Goal: Task Accomplishment & Management: Complete application form

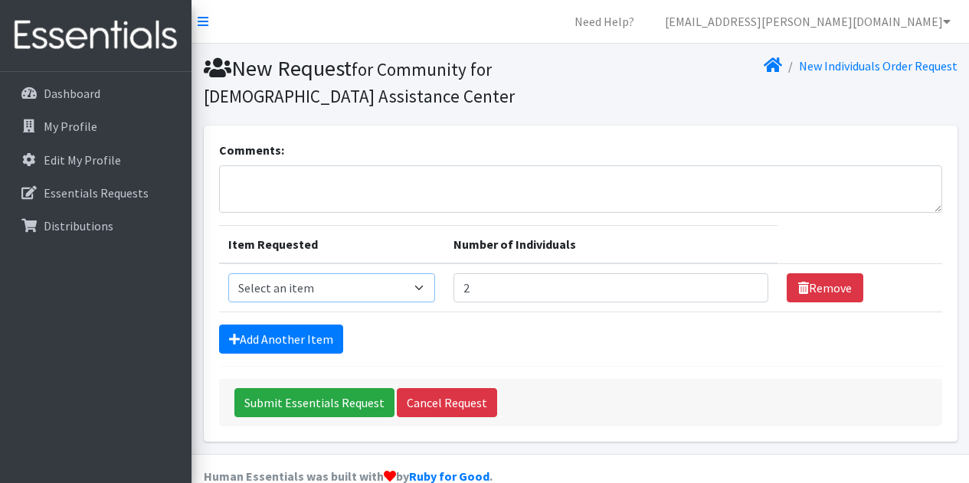
click at [345, 287] on select "Select an item Kids (Newborn) Kids (Size 1) Kids (Size 2) Kids (Size 3) Kids (S…" at bounding box center [331, 287] width 207 height 29
select select "14433"
click at [228, 273] on select "Select an item Kids (Newborn) Kids (Size 1) Kids (Size 2) Kids (Size 3) Kids (S…" at bounding box center [331, 287] width 207 height 29
click at [301, 332] on link "Add Another Item" at bounding box center [281, 339] width 124 height 29
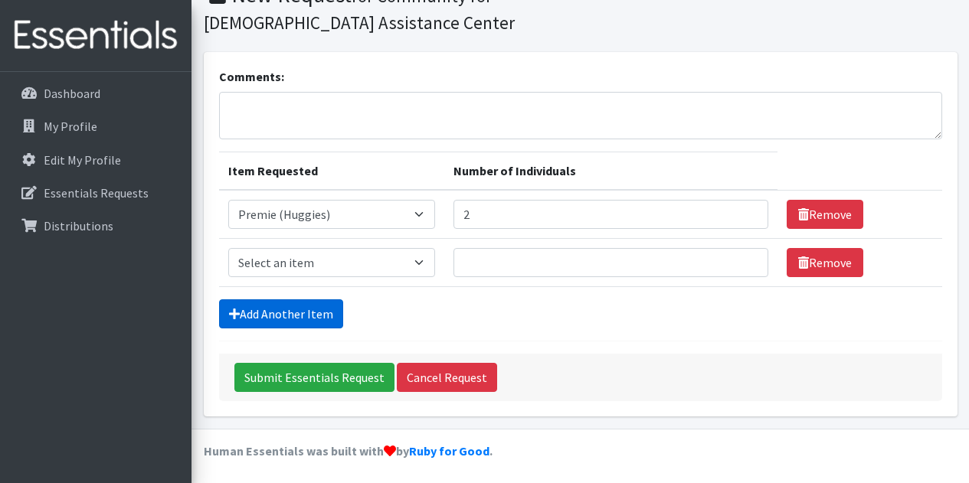
scroll to position [77, 0]
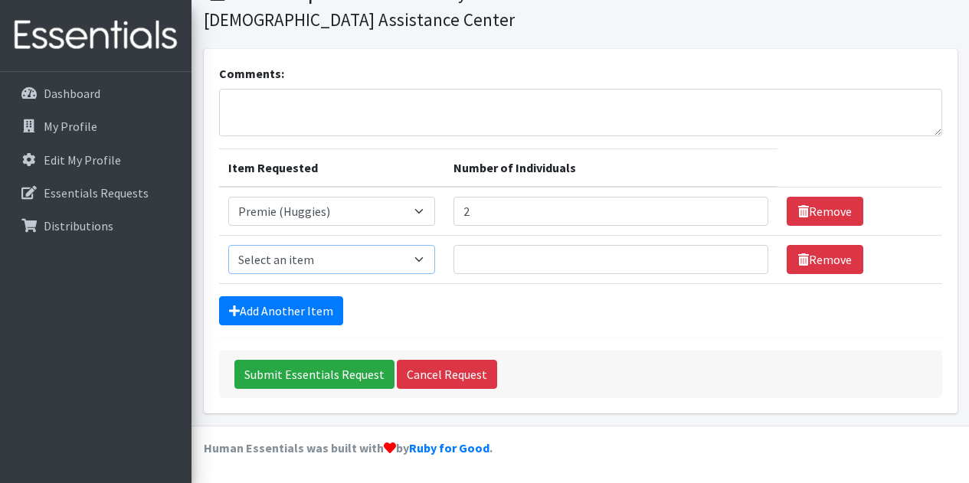
click at [420, 260] on select "Select an item Kids (Newborn) Kids (Size 1) Kids (Size 2) Kids (Size 3) Kids (S…" at bounding box center [331, 259] width 207 height 29
select select "3493"
click at [228, 245] on select "Select an item Kids (Newborn) Kids (Size 1) Kids (Size 2) Kids (Size 3) Kids (S…" at bounding box center [331, 259] width 207 height 29
click at [526, 266] on input "Number of Individuals" at bounding box center [610, 259] width 315 height 29
type input "2"
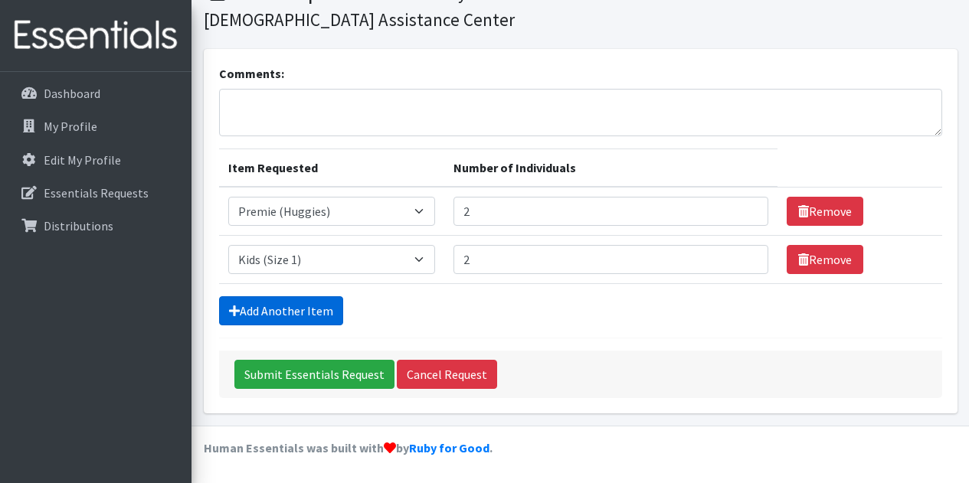
click at [323, 314] on link "Add Another Item" at bounding box center [281, 310] width 124 height 29
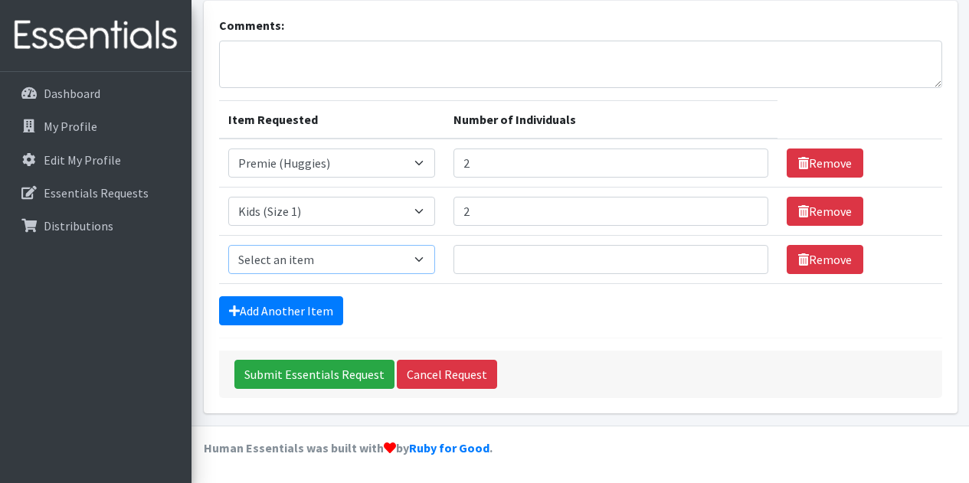
click at [427, 260] on select "Select an item Kids (Newborn) Kids (Size 1) Kids (Size 2) Kids (Size 3) Kids (S…" at bounding box center [331, 259] width 207 height 29
select select "3483"
click at [228, 245] on select "Select an item Kids (Newborn) Kids (Size 1) Kids (Size 2) Kids (Size 3) Kids (S…" at bounding box center [331, 259] width 207 height 29
click at [486, 262] on input "Number of Individuals" at bounding box center [610, 259] width 315 height 29
type input "2"
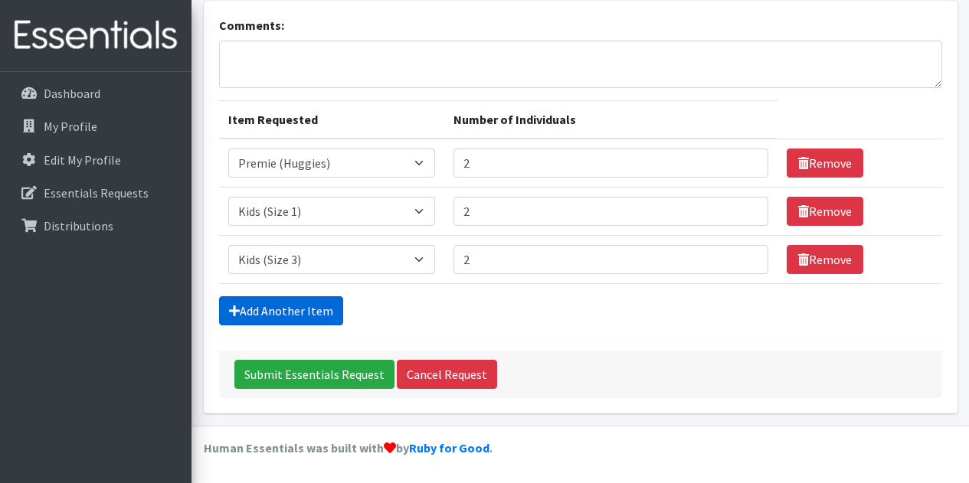
click at [314, 315] on link "Add Another Item" at bounding box center [281, 310] width 124 height 29
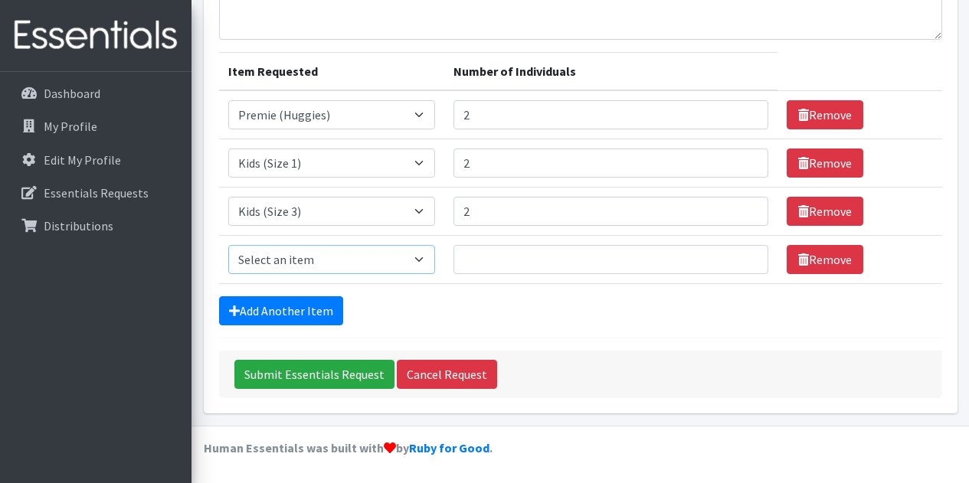
click at [423, 258] on select "Select an item Kids (Newborn) Kids (Size 1) Kids (Size 2) Kids (Size 3) Kids (S…" at bounding box center [331, 259] width 207 height 29
select select "3484"
click at [228, 245] on select "Select an item Kids (Newborn) Kids (Size 1) Kids (Size 2) Kids (Size 3) Kids (S…" at bounding box center [331, 259] width 207 height 29
click at [489, 263] on input "Number of Individuals" at bounding box center [610, 259] width 315 height 29
type input "14"
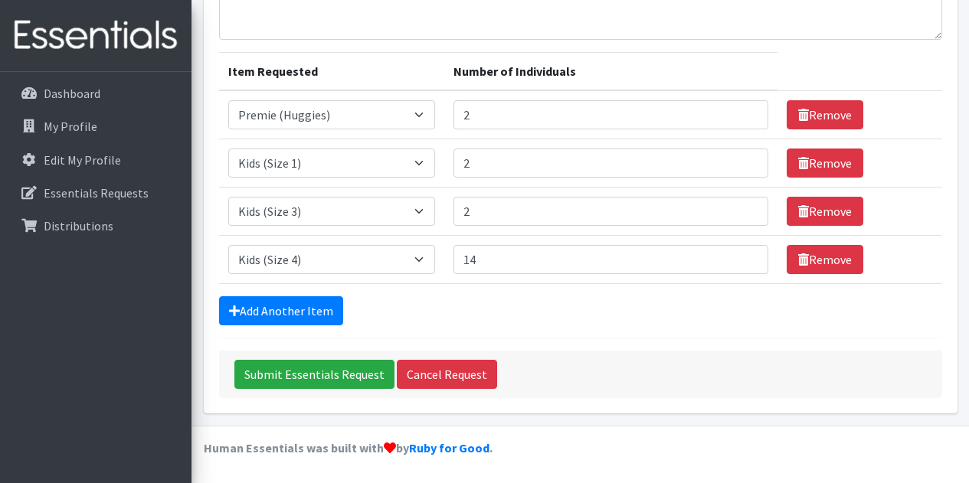
click at [449, 287] on form "Comments: Item Requested Number of Individuals Item Requested Select an item Ki…" at bounding box center [580, 183] width 723 height 430
click at [309, 304] on link "Add Another Item" at bounding box center [281, 310] width 124 height 29
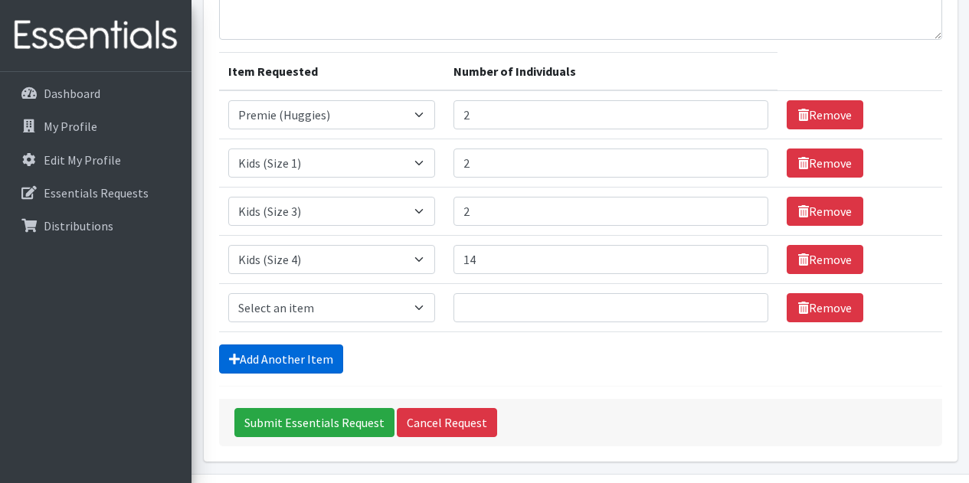
scroll to position [221, 0]
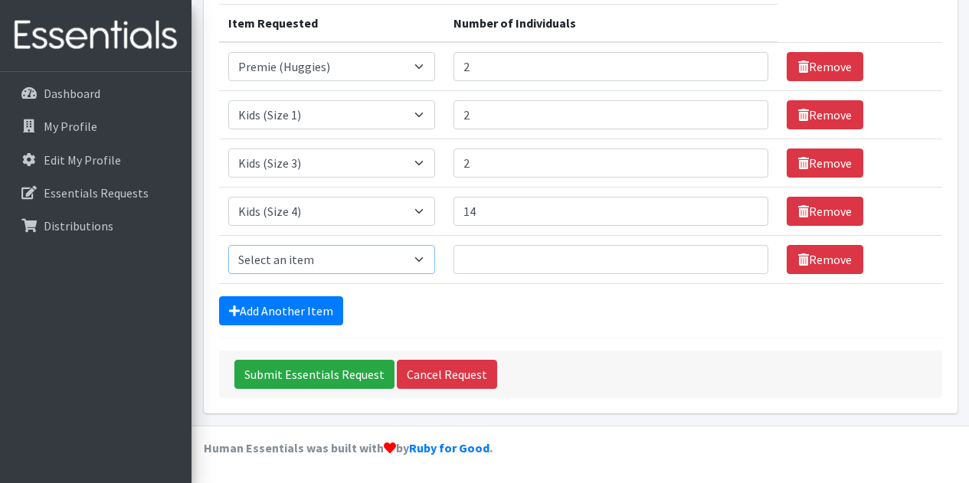
click at [427, 260] on select "Select an item Kids (Newborn) Kids (Size 1) Kids (Size 2) Kids (Size 3) Kids (S…" at bounding box center [331, 259] width 207 height 29
select select "3476"
click at [228, 245] on select "Select an item Kids (Newborn) Kids (Size 1) Kids (Size 2) Kids (Size 3) Kids (S…" at bounding box center [331, 259] width 207 height 29
click at [484, 257] on input "Number of Individuals" at bounding box center [610, 259] width 315 height 29
type input "20"
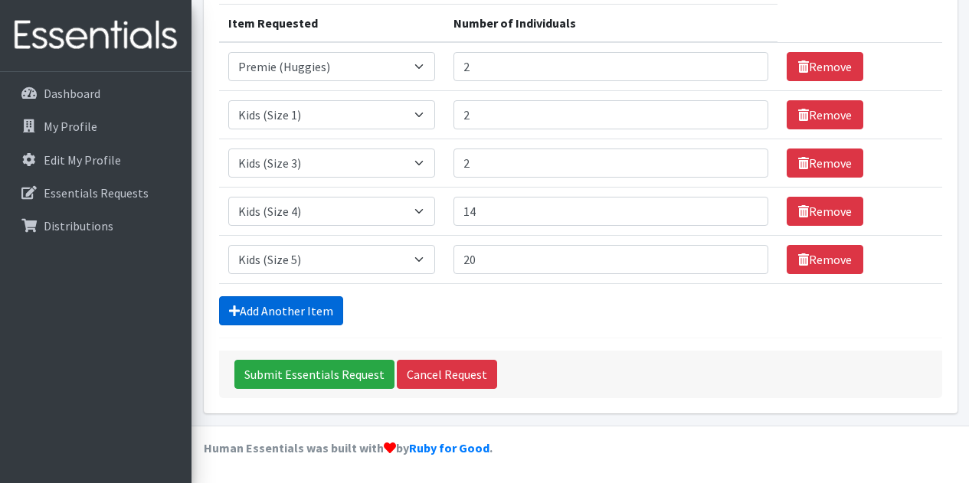
click at [295, 309] on link "Add Another Item" at bounding box center [281, 310] width 124 height 29
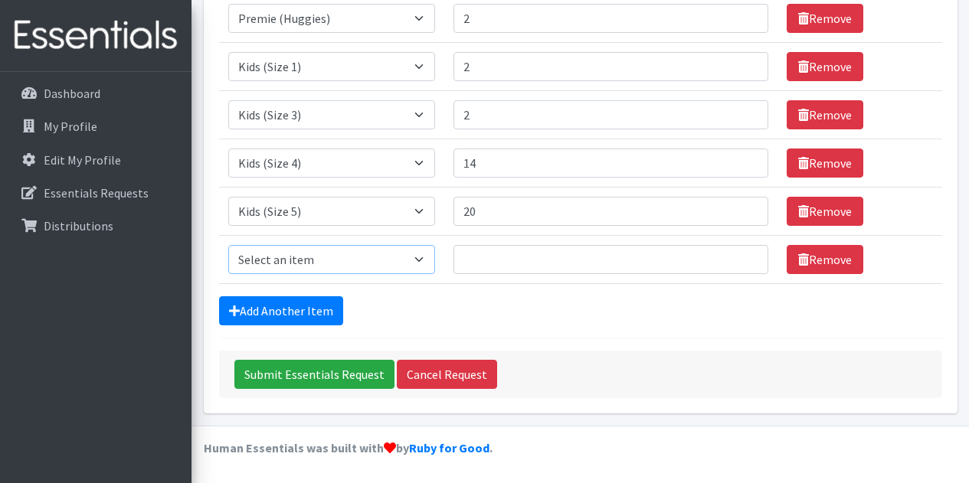
click at [430, 260] on select "Select an item Kids (Newborn) Kids (Size 1) Kids (Size 2) Kids (Size 3) Kids (S…" at bounding box center [331, 259] width 207 height 29
select select "3486"
click at [228, 245] on select "Select an item Kids (Newborn) Kids (Size 1) Kids (Size 2) Kids (Size 3) Kids (S…" at bounding box center [331, 259] width 207 height 29
click at [480, 258] on input "Number of Individuals" at bounding box center [610, 259] width 315 height 29
type input "6"
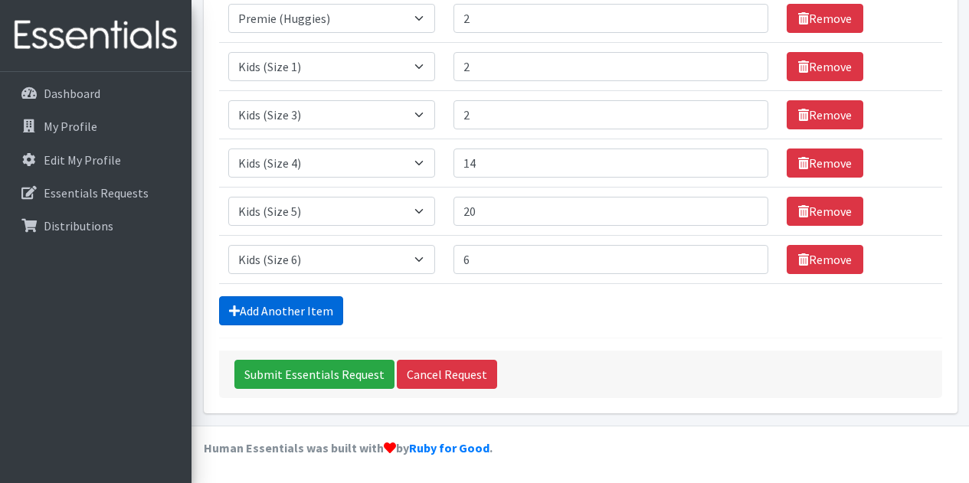
click at [317, 312] on link "Add Another Item" at bounding box center [281, 310] width 124 height 29
click at [423, 260] on select "Select an item Kids (Newborn) Kids (Size 1) Kids (Size 2) Kids (Size 3) Kids (S…" at bounding box center [331, 259] width 207 height 29
select select "3485"
click at [228, 245] on select "Select an item Kids (Newborn) Kids (Size 1) Kids (Size 2) Kids (Size 3) Kids (S…" at bounding box center [331, 259] width 207 height 29
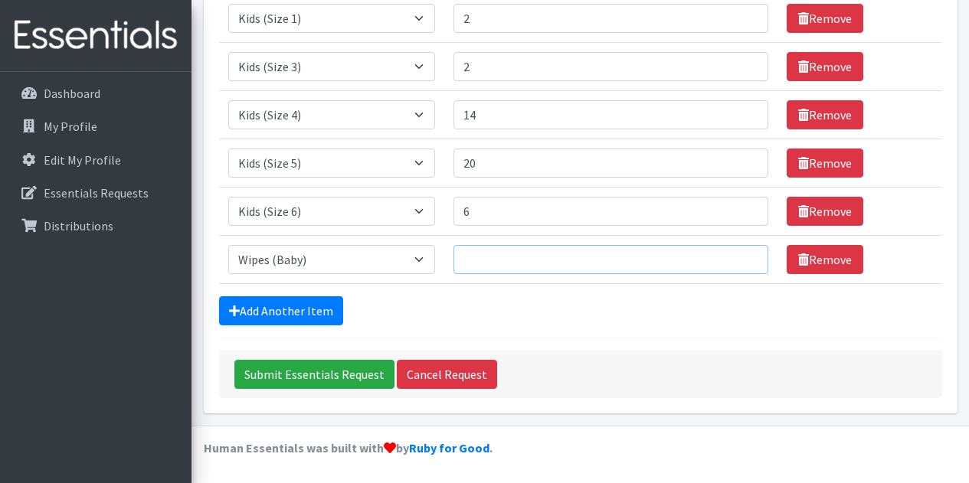
click at [481, 264] on input "Number of Individuals" at bounding box center [610, 259] width 315 height 29
type input "24"
click at [456, 303] on div "Add Another Item" at bounding box center [580, 310] width 723 height 29
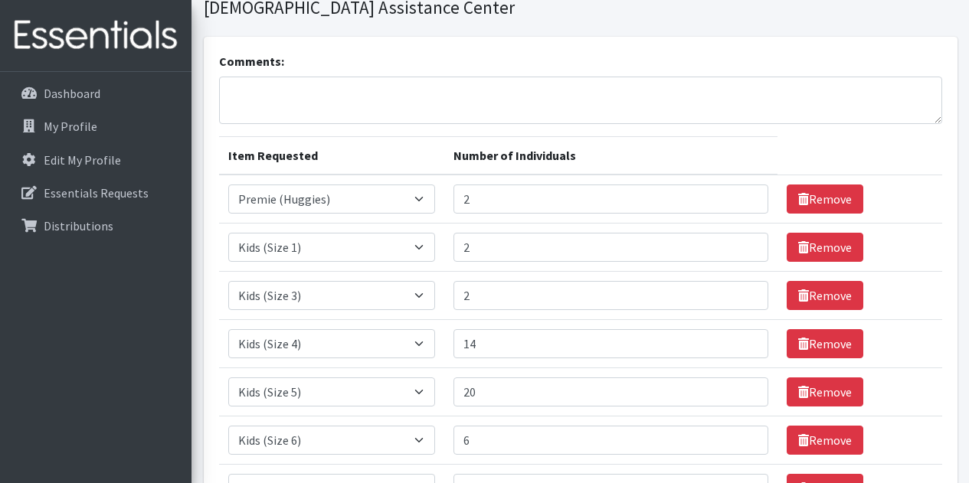
scroll to position [88, 0]
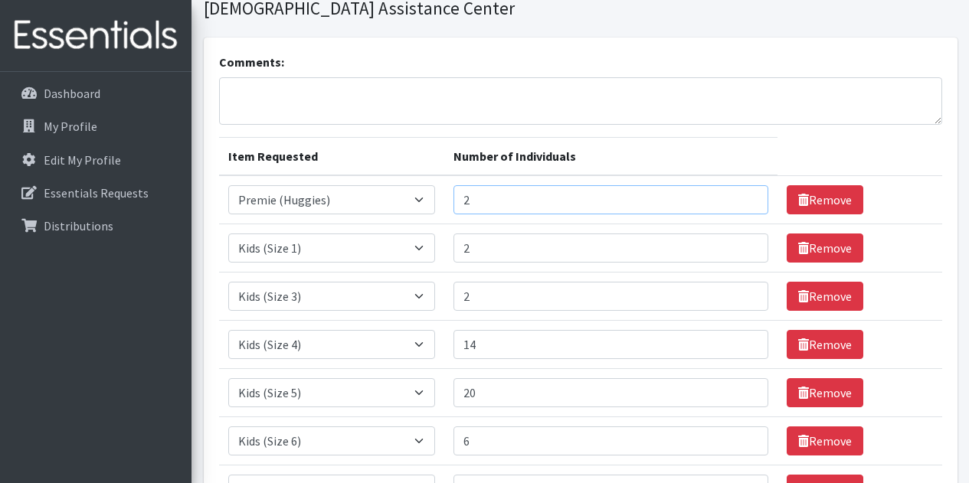
drag, startPoint x: 485, startPoint y: 202, endPoint x: 332, endPoint y: 185, distance: 154.1
click at [332, 185] on tr "Item Requested Select an item Kids (Newborn) Kids (Size 1) Kids (Size 2) Kids (…" at bounding box center [580, 199] width 723 height 49
type input "6"
drag, startPoint x: 481, startPoint y: 246, endPoint x: 314, endPoint y: 212, distance: 170.3
click at [314, 212] on tbody "Item Requested Select an item Kids (Newborn) Kids (Size 1) Kids (Size 2) Kids (…" at bounding box center [580, 344] width 723 height 338
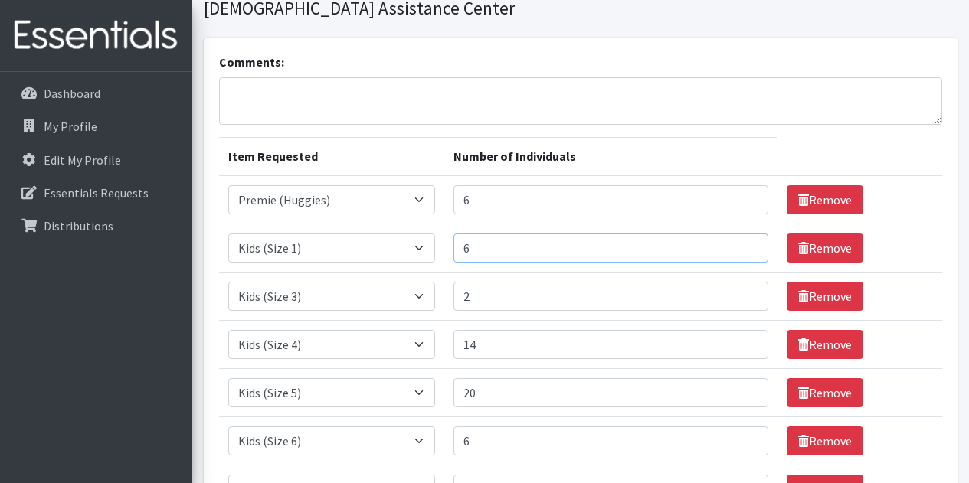
type input "6"
drag, startPoint x: 482, startPoint y: 295, endPoint x: 364, endPoint y: 279, distance: 119.0
click at [364, 279] on tr "Item Requested Select an item Kids (Newborn) Kids (Size 1) Kids (Size 2) Kids (…" at bounding box center [580, 297] width 723 height 48
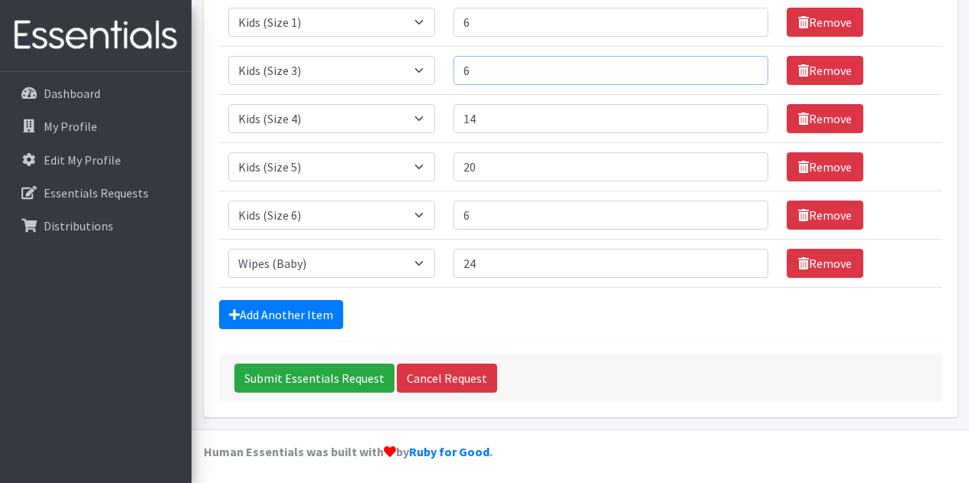
scroll to position [318, 0]
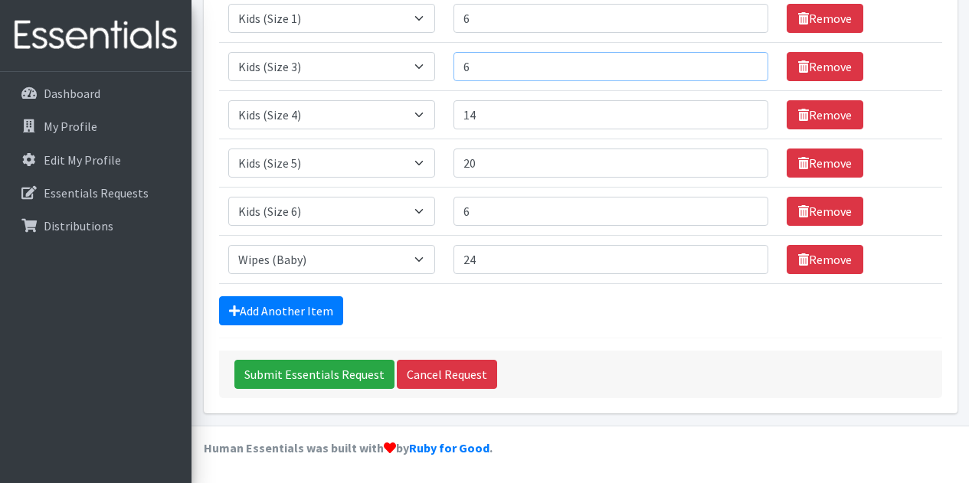
type input "6"
drag, startPoint x: 485, startPoint y: 214, endPoint x: 432, endPoint y: 220, distance: 53.1
click at [432, 220] on tr "Item Requested Select an item Kids (Newborn) Kids (Size 1) Kids (Size 2) Kids (…" at bounding box center [580, 212] width 723 height 48
type input "10"
click at [532, 305] on div "Add Another Item" at bounding box center [580, 310] width 723 height 29
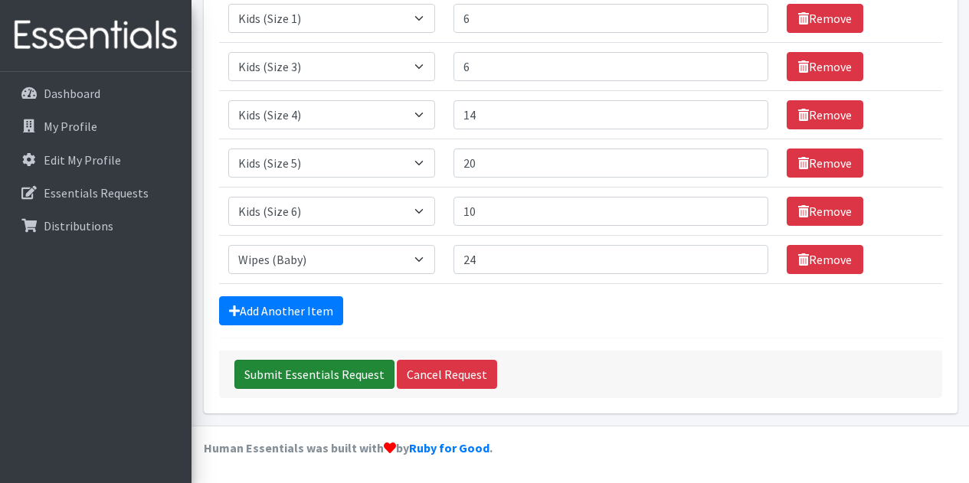
click at [299, 374] on input "Submit Essentials Request" at bounding box center [314, 374] width 160 height 29
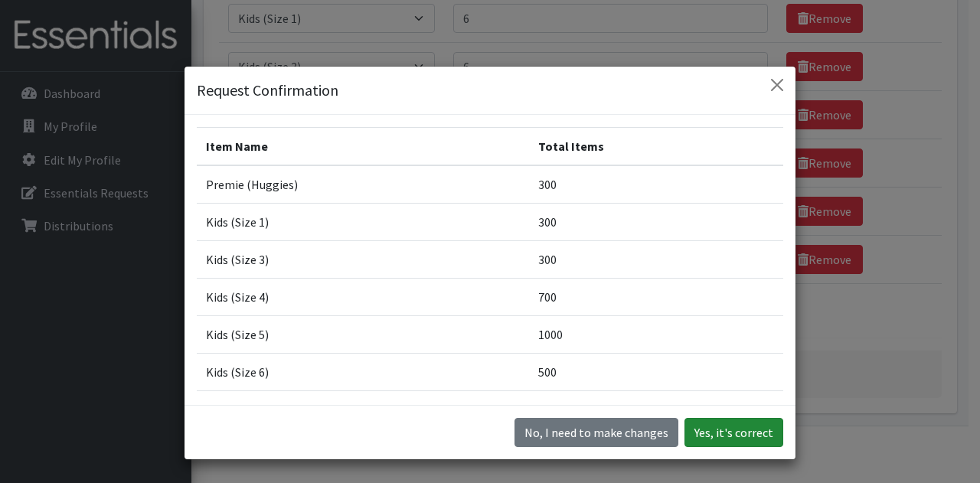
click at [728, 427] on button "Yes, it's correct" at bounding box center [734, 432] width 99 height 29
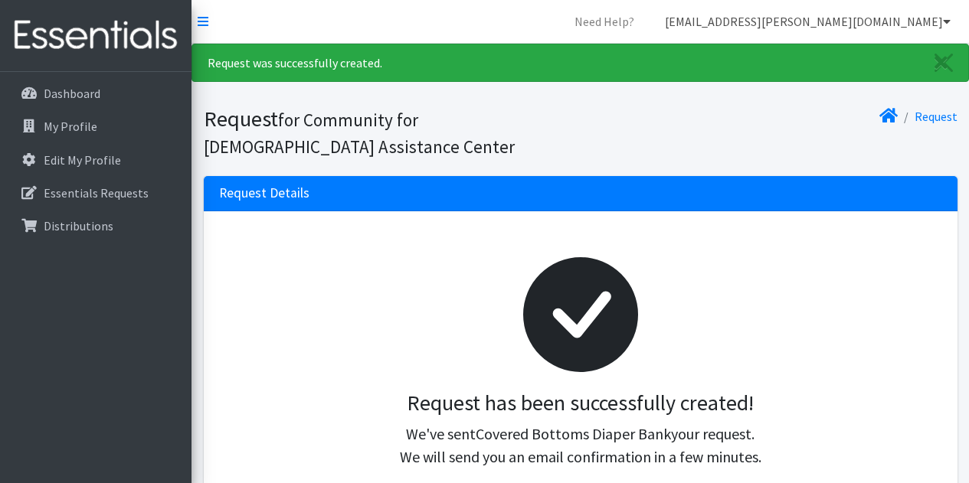
click at [891, 23] on link "[EMAIL_ADDRESS][PERSON_NAME][DOMAIN_NAME]" at bounding box center [807, 21] width 310 height 31
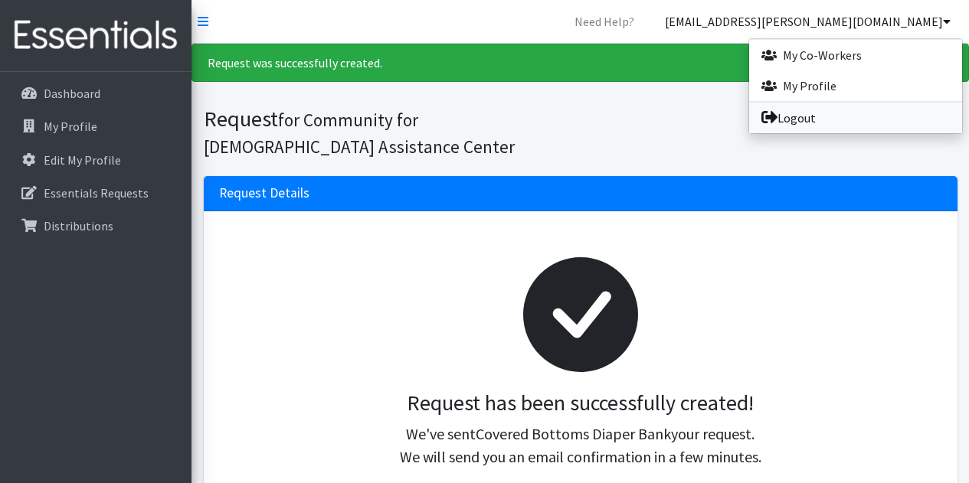
click at [803, 119] on link "Logout" at bounding box center [855, 118] width 213 height 31
